Goal: Task Accomplishment & Management: Complete application form

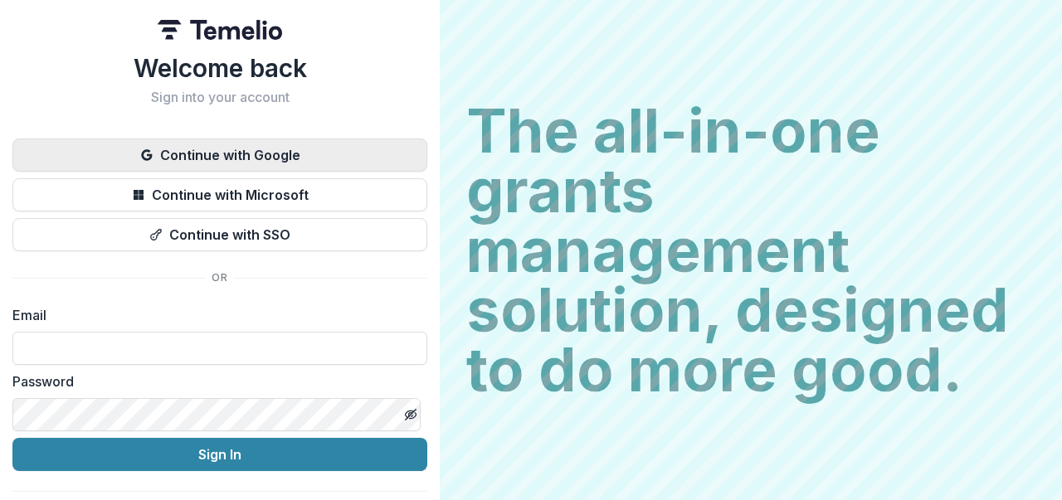
click at [241, 142] on button "Continue with Google" at bounding box center [219, 155] width 415 height 33
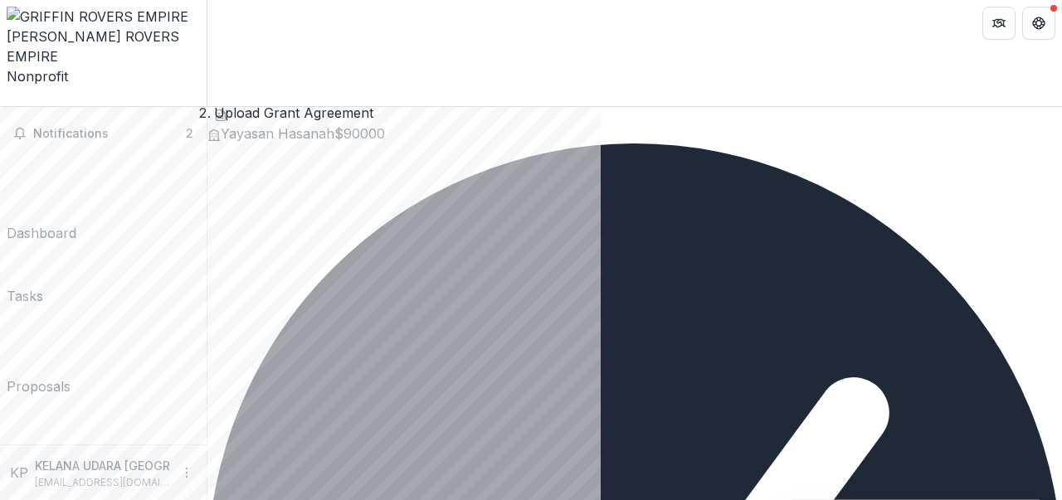
scroll to position [83, 0]
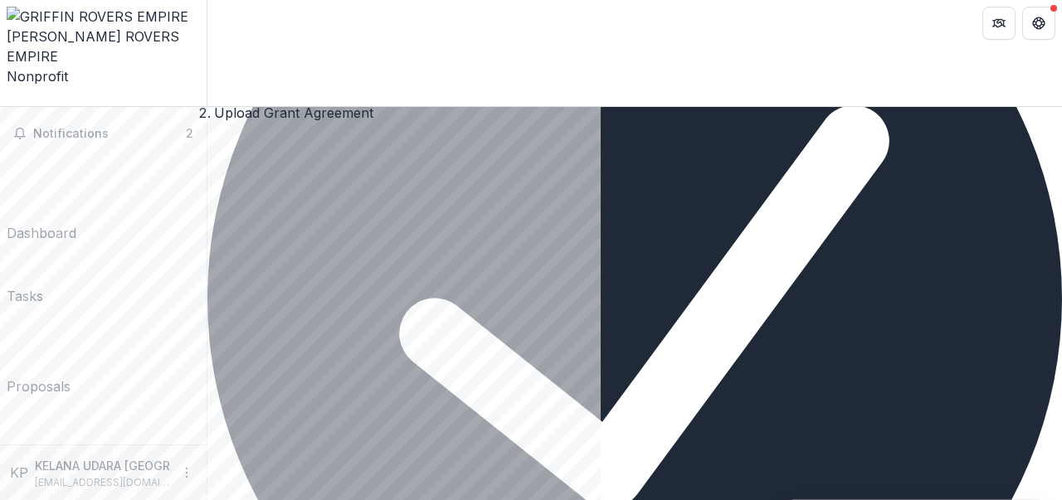
click at [660, 342] on div "[PERSON_NAME] ROVERS EMPIRE - 2025 - HSEF2025 - myHarapan Upload Grant Agreemen…" at bounding box center [634, 398] width 855 height 1293
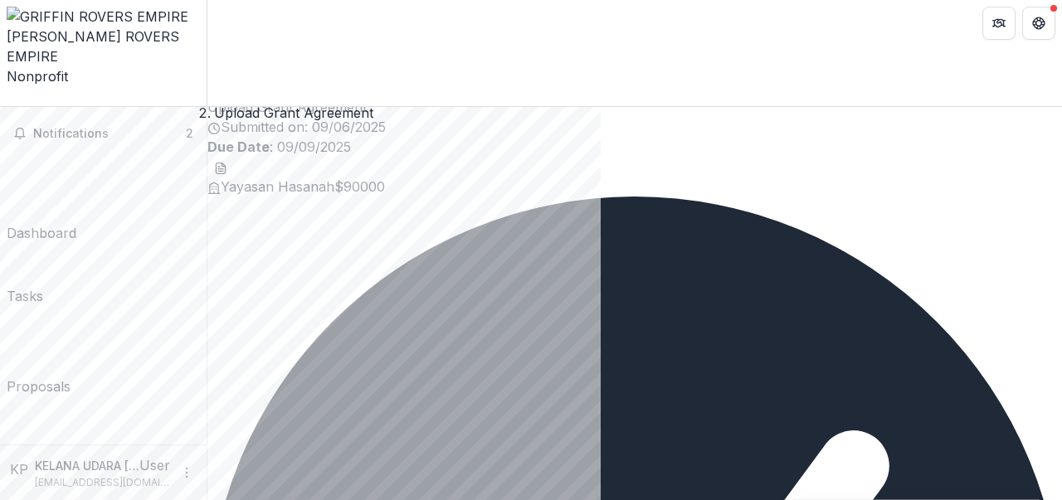
scroll to position [0, 0]
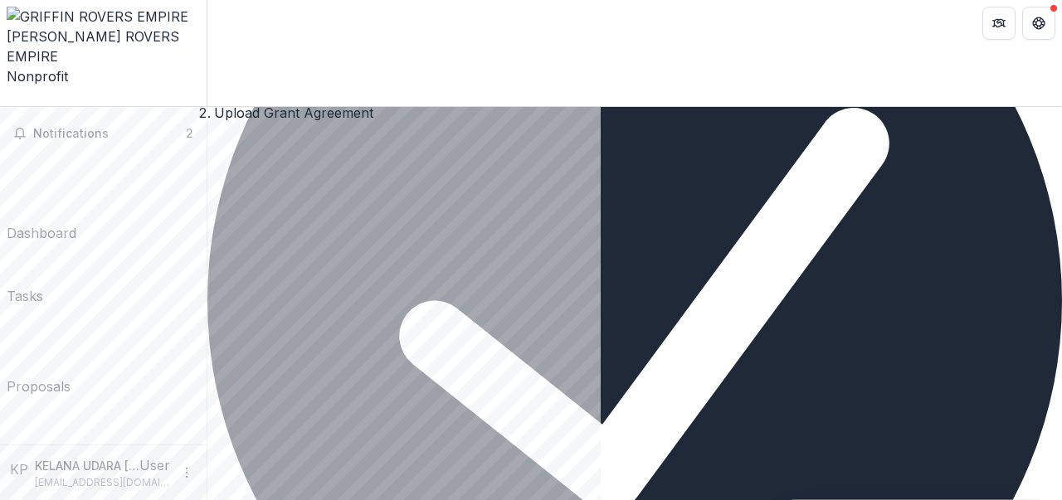
scroll to position [355, 0]
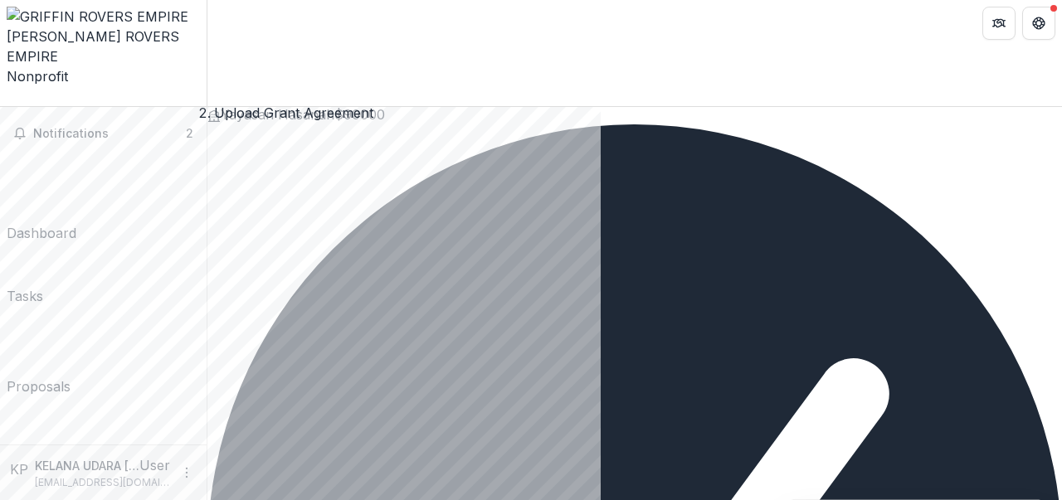
scroll to position [0, 0]
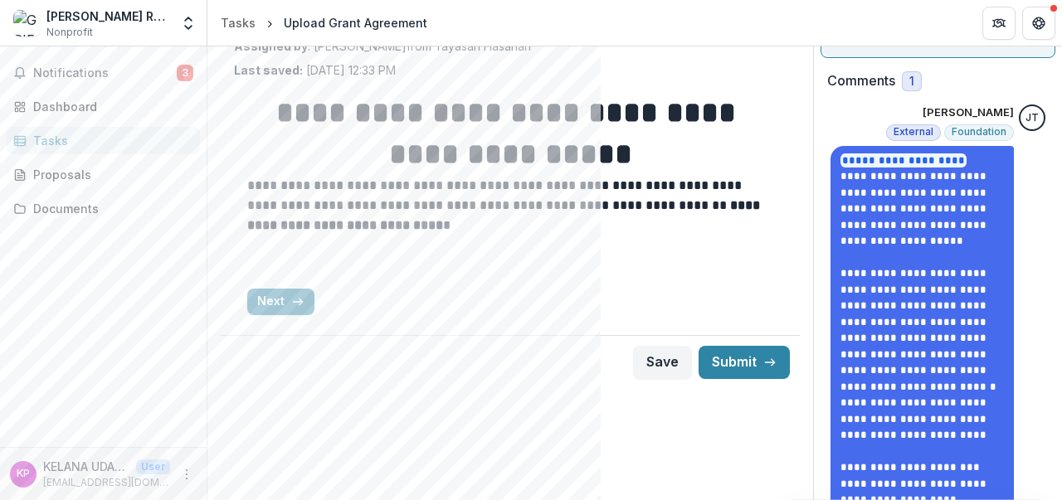
scroll to position [216, 0]
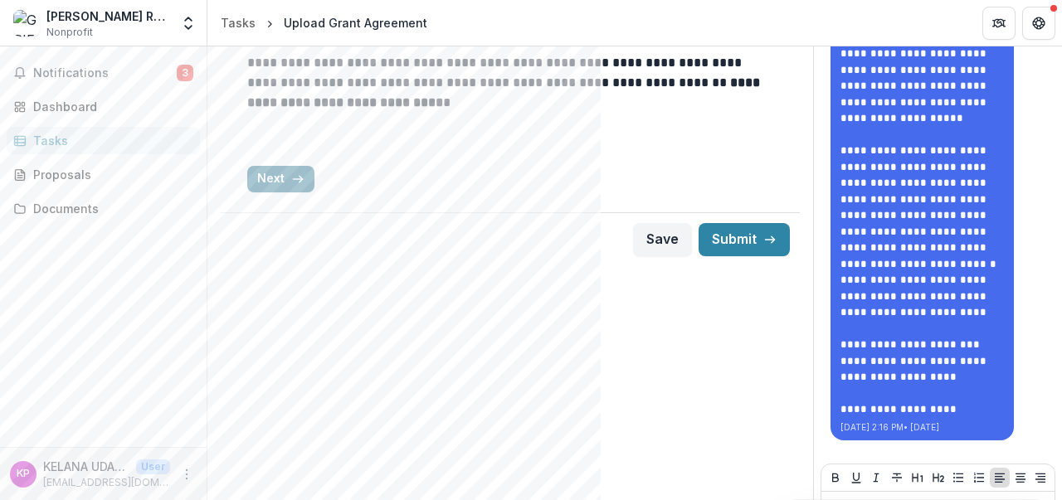
click at [287, 183] on button "Next" at bounding box center [280, 179] width 67 height 27
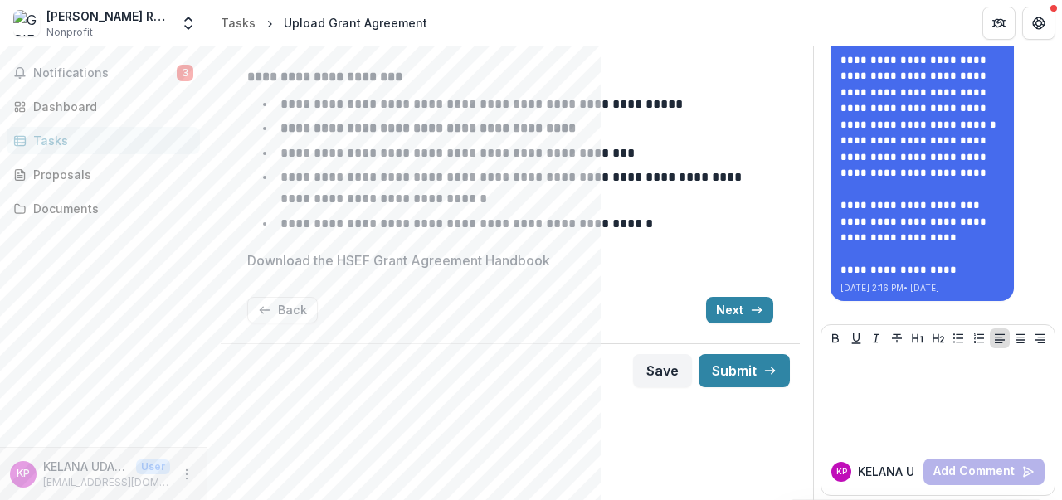
scroll to position [402, 0]
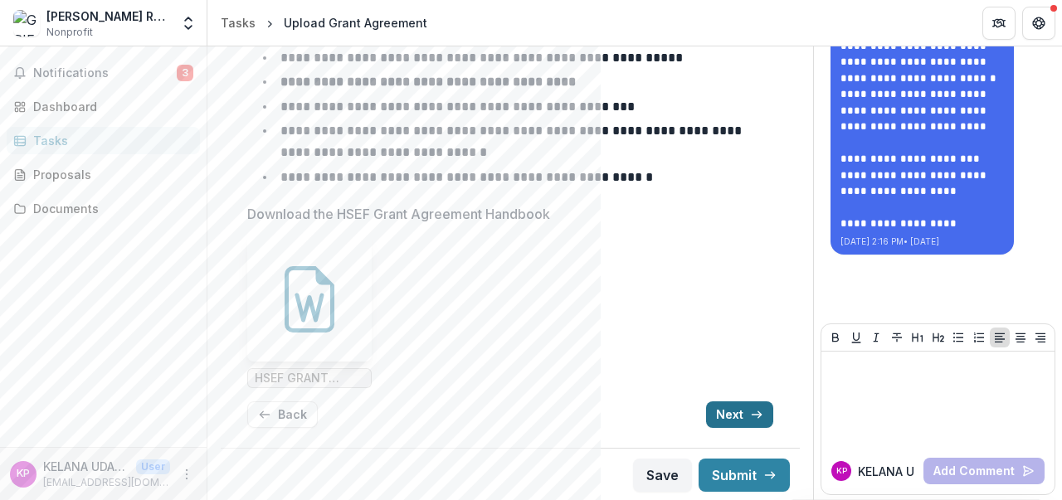
click at [735, 408] on button "Next" at bounding box center [739, 415] width 67 height 27
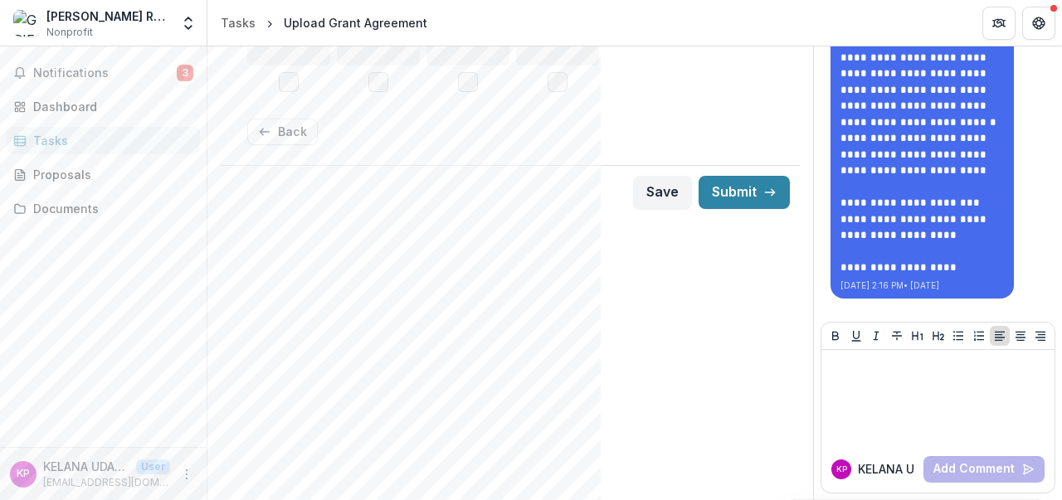
scroll to position [75, 0]
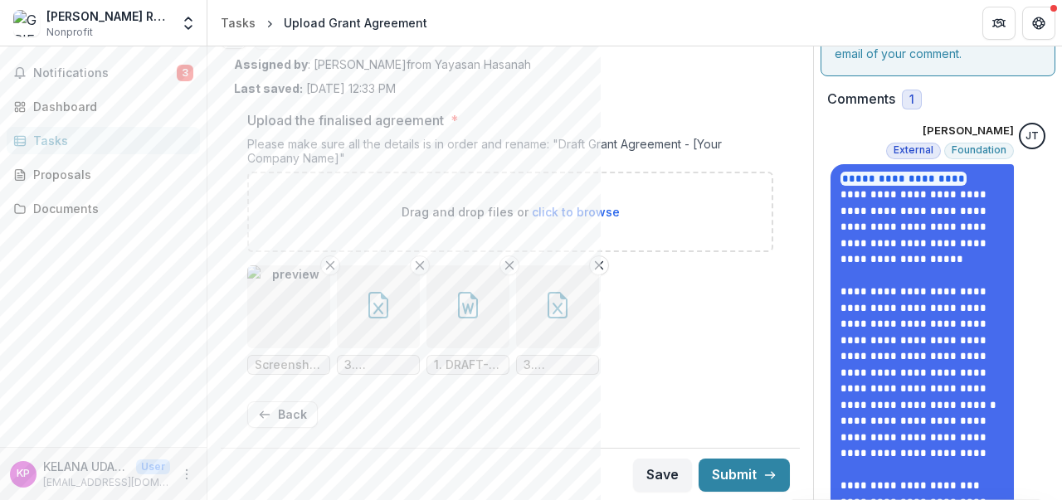
click at [516, 413] on div "Back" at bounding box center [510, 415] width 526 height 27
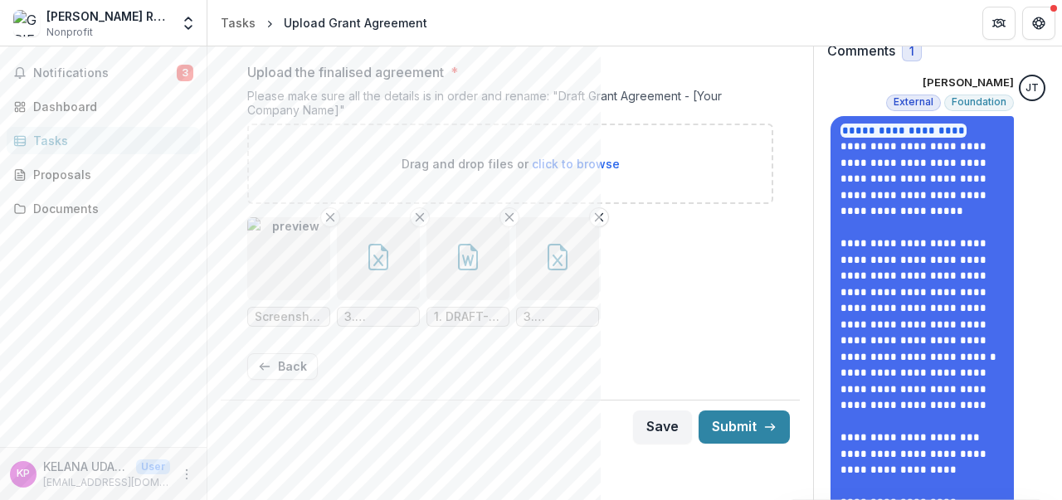
scroll to position [116, 0]
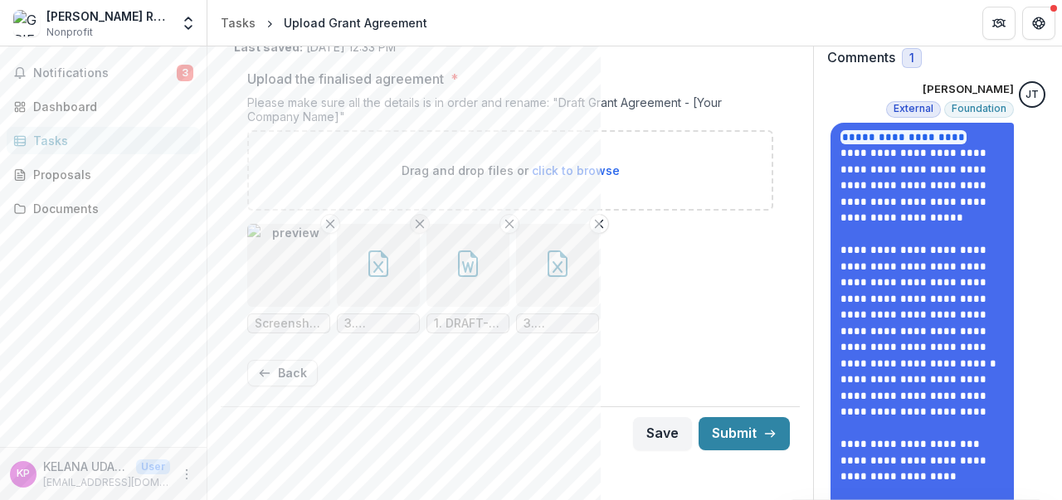
click at [418, 225] on icon "Remove File" at bounding box center [419, 223] width 13 height 13
click at [483, 183] on div "Drag and drop files or click to browse" at bounding box center [510, 170] width 526 height 80
type input "**********"
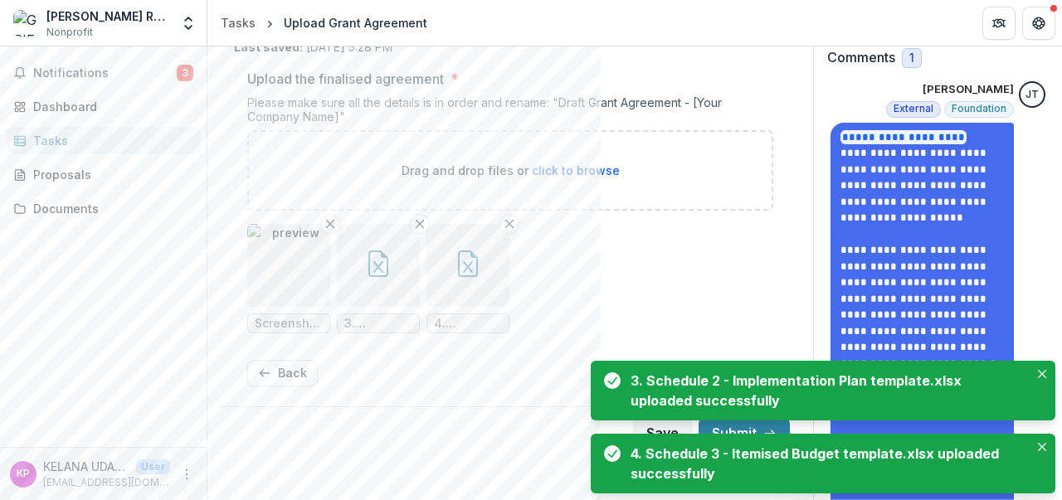
click at [465, 172] on p "Drag and drop files or click to browse" at bounding box center [511, 170] width 218 height 17
type input "**********"
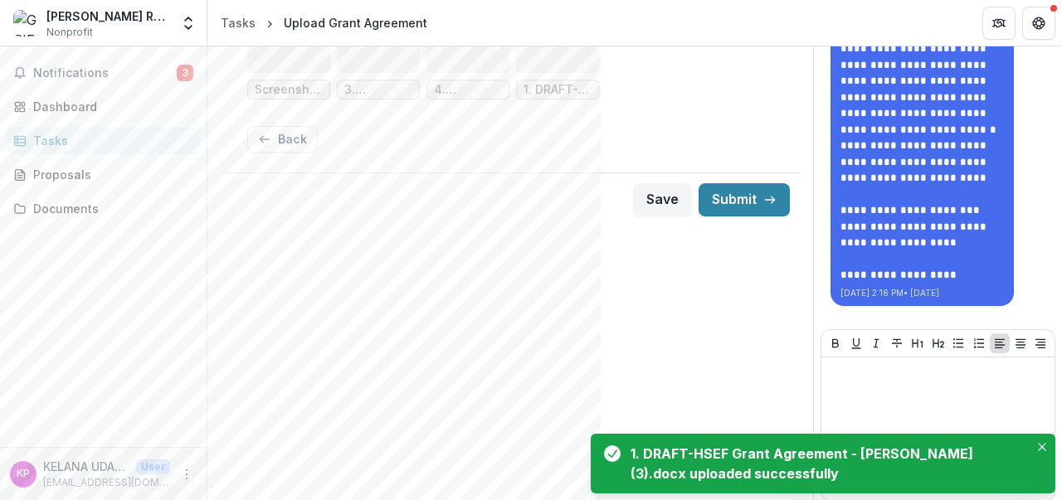
scroll to position [355, 0]
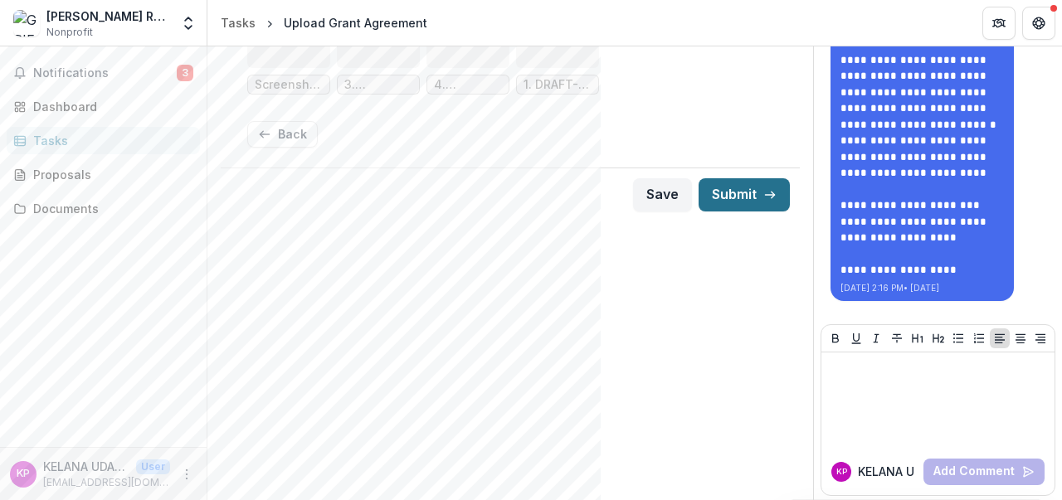
click at [747, 204] on button "Submit" at bounding box center [744, 194] width 91 height 33
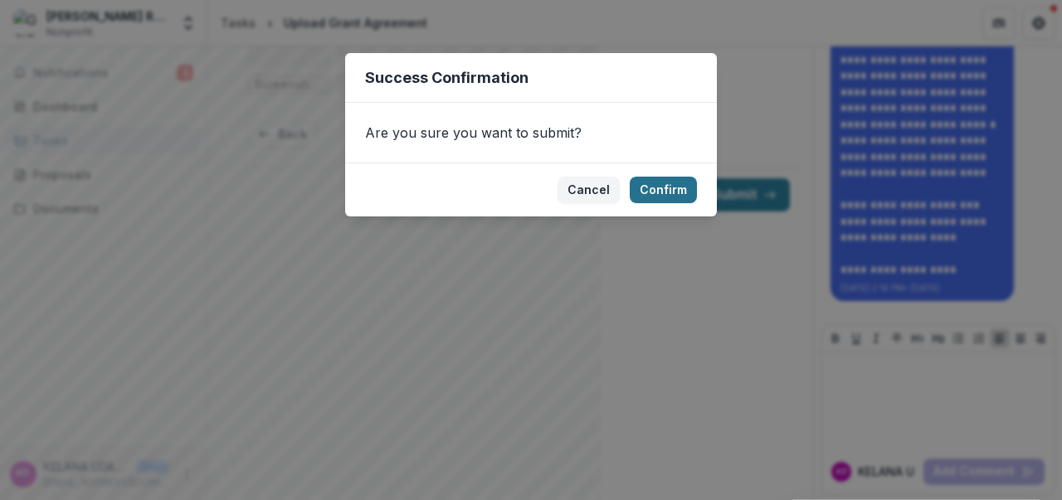
click at [643, 202] on button "Confirm" at bounding box center [663, 190] width 67 height 27
